Goal: Find specific page/section: Locate a particular part of the current website

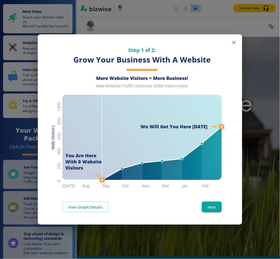
click at [233, 42] on icon "button" at bounding box center [234, 42] width 6 height 6
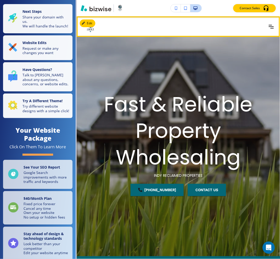
click at [265, 24] on div at bounding box center [272, 26] width 15 height 15
click at [269, 26] on icon "Toggle hamburger navigation menu" at bounding box center [271, 27] width 5 height 4
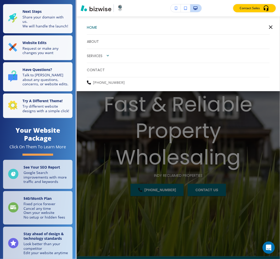
click at [110, 57] on icon "button" at bounding box center [108, 55] width 5 height 5
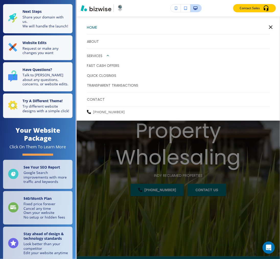
click at [110, 57] on icon "button" at bounding box center [108, 55] width 5 height 5
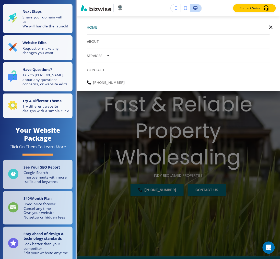
click at [268, 26] on icon "button" at bounding box center [271, 27] width 6 height 6
